Goal: Navigation & Orientation: Go to known website

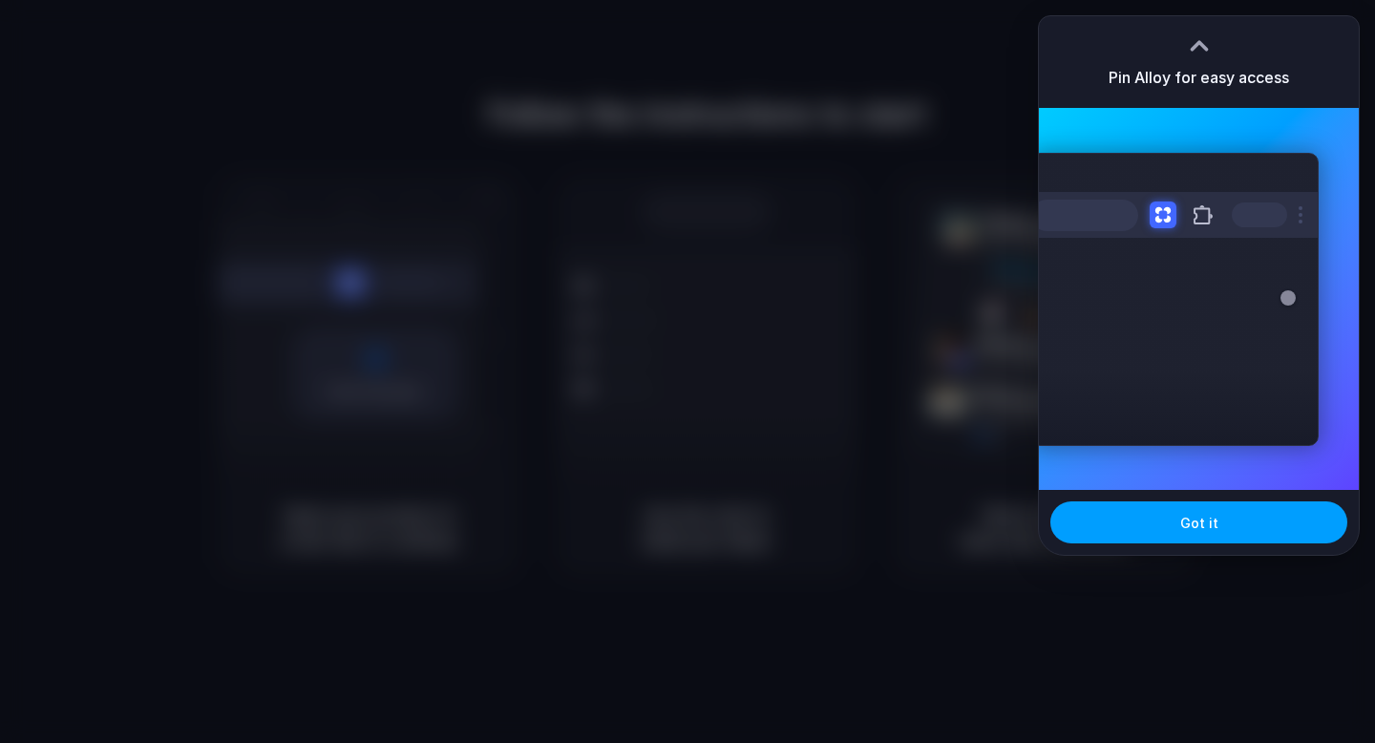
click at [1265, 501] on div "Got it" at bounding box center [1199, 522] width 320 height 65
click at [1248, 519] on button "Got it" at bounding box center [1198, 522] width 297 height 42
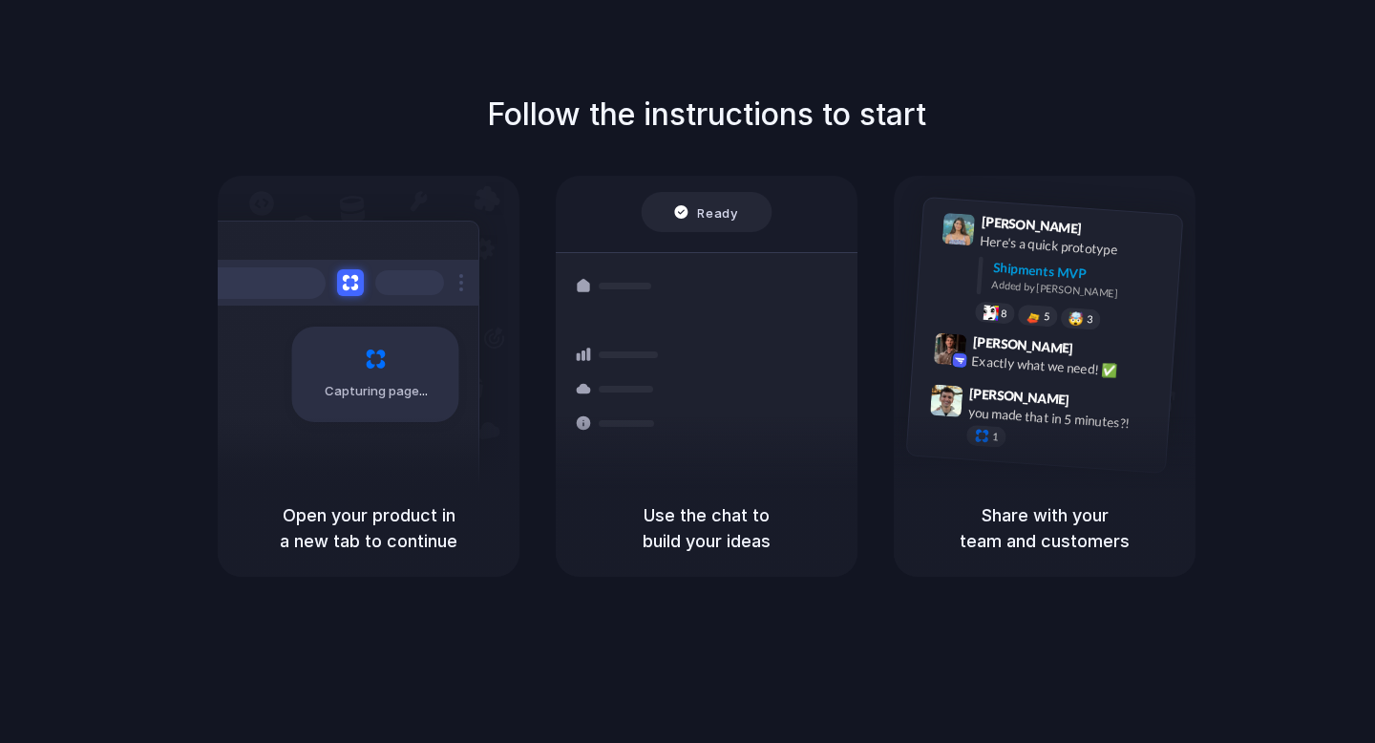
click at [688, 371] on div at bounding box center [688, 371] width 0 height 0
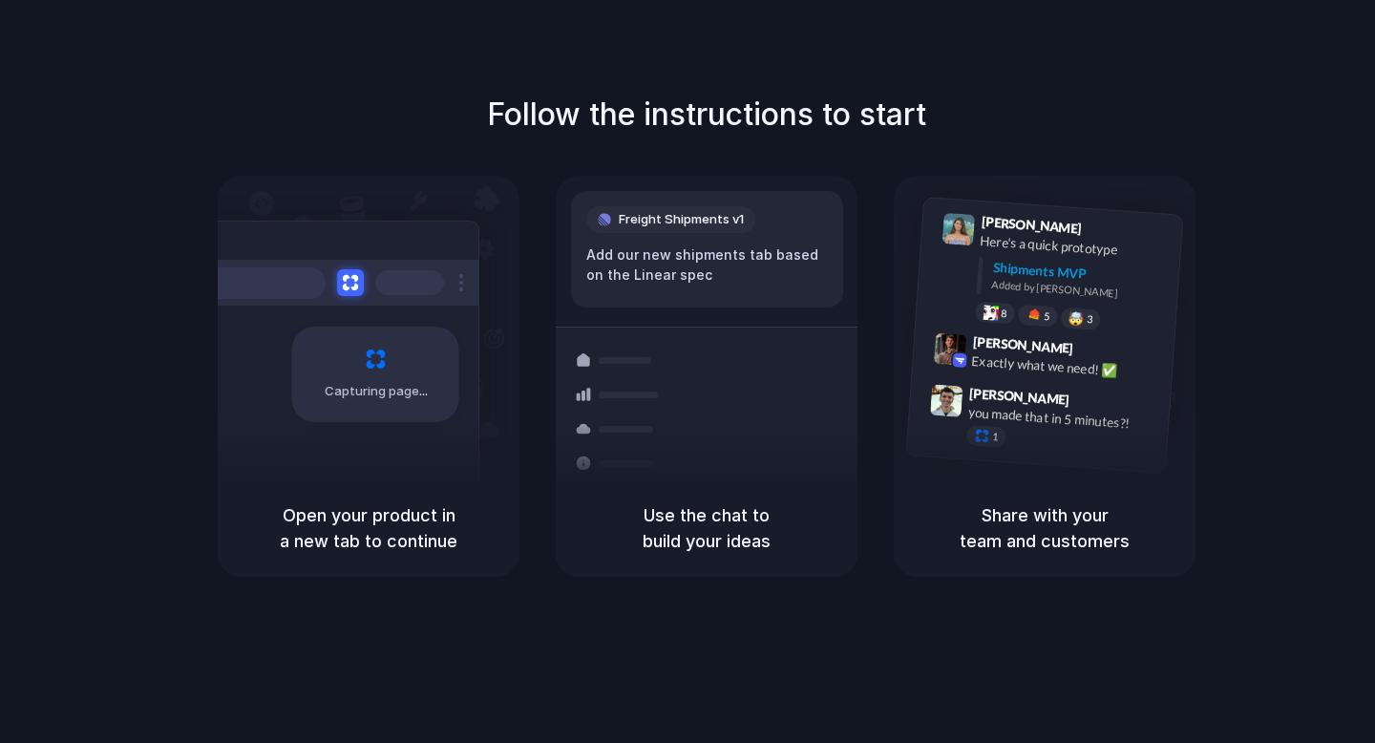
click at [688, 371] on div at bounding box center [688, 371] width 0 height 0
